Goal: Entertainment & Leisure: Consume media (video, audio)

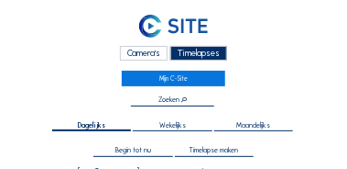
click at [150, 54] on div "Camera's" at bounding box center [144, 54] width 49 height 16
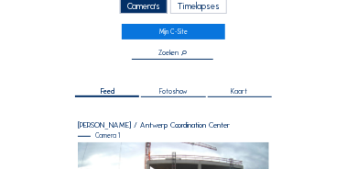
scroll to position [55, 0]
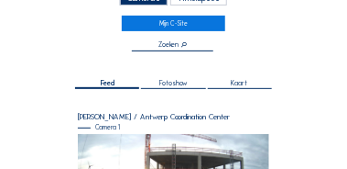
click at [176, 83] on span "Fotoshow" at bounding box center [173, 83] width 28 height 7
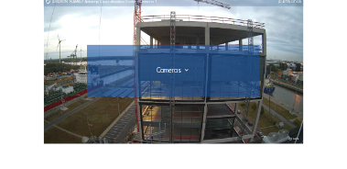
scroll to position [122, 0]
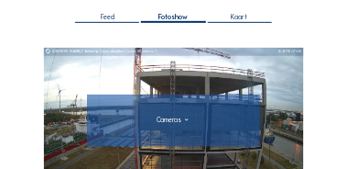
click at [187, 120] on div at bounding box center [174, 119] width 167 height 7
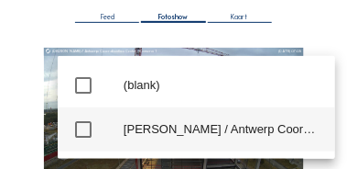
click at [224, 128] on div "[PERSON_NAME] / Antwerp Coordination Center - Camera 1" at bounding box center [222, 129] width 197 height 15
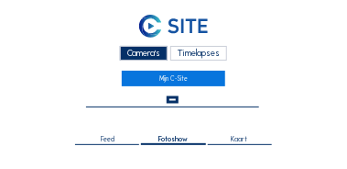
scroll to position [0, 0]
click at [196, 52] on div "Timelapses" at bounding box center [199, 54] width 58 height 16
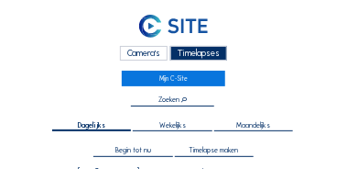
click at [179, 125] on span "Wekelijks" at bounding box center [172, 125] width 27 height 7
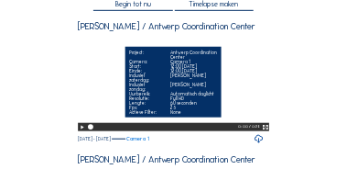
scroll to position [147, 0]
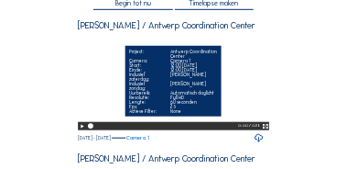
click at [82, 130] on icon at bounding box center [82, 126] width 6 height 8
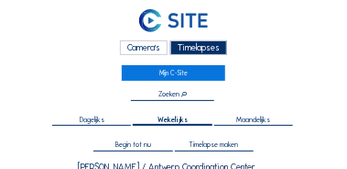
scroll to position [0, 0]
